Goal: Task Accomplishment & Management: Manage account settings

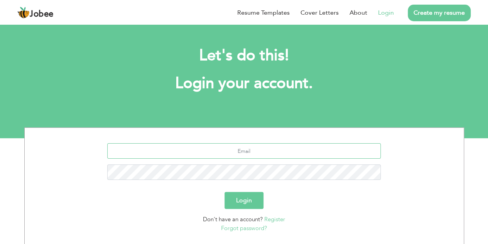
click at [243, 157] on input "text" at bounding box center [244, 150] width 274 height 15
type input "[EMAIL_ADDRESS][DOMAIN_NAME]"
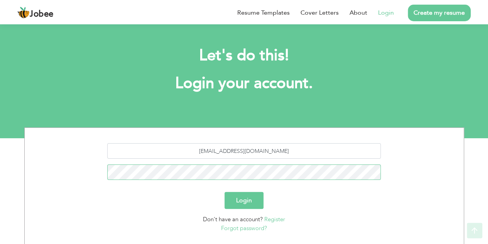
scroll to position [49, 0]
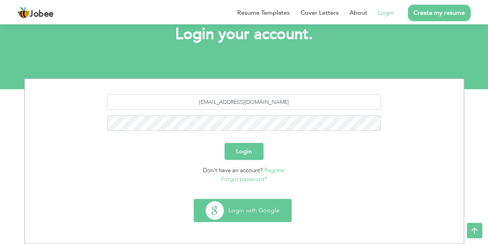
click at [245, 210] on button "Login with Google" at bounding box center [242, 210] width 97 height 22
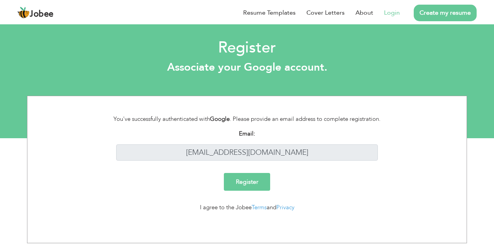
click at [254, 179] on input "Register" at bounding box center [247, 182] width 46 height 18
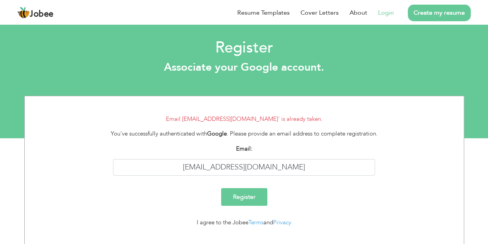
click at [386, 12] on link "Login" at bounding box center [386, 12] width 16 height 9
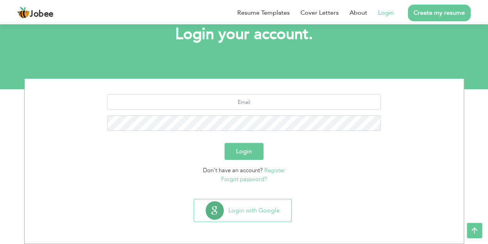
scroll to position [49, 0]
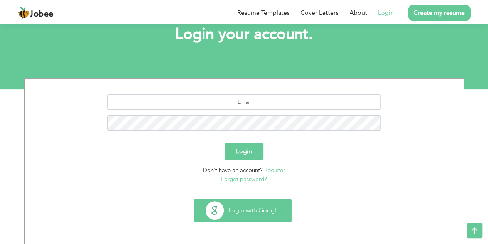
click at [244, 208] on button "Login with Google" at bounding box center [242, 210] width 97 height 22
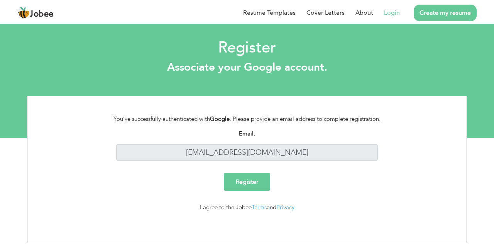
click at [253, 179] on input "Register" at bounding box center [247, 182] width 46 height 18
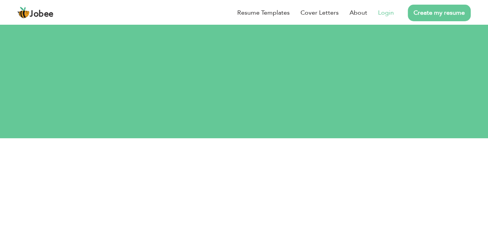
click at [384, 12] on link "Login" at bounding box center [386, 12] width 16 height 9
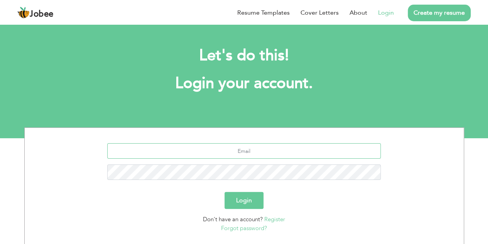
click at [279, 149] on input "text" at bounding box center [244, 150] width 274 height 15
type input "ramishsheikh051@gmail.com"
click at [225, 192] on button "Login" at bounding box center [244, 200] width 39 height 17
click at [252, 207] on button "Login" at bounding box center [244, 200] width 39 height 17
click at [252, 204] on button "Login" at bounding box center [244, 200] width 39 height 17
